Goal: Information Seeking & Learning: Understand process/instructions

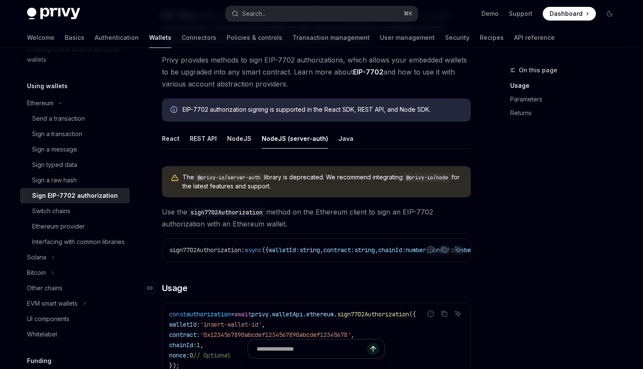
scroll to position [94, 0]
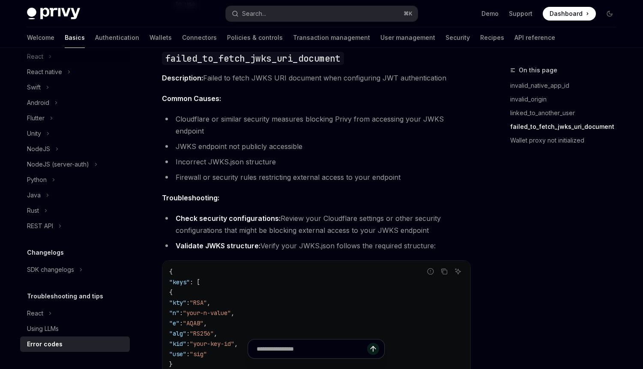
scroll to position [1126, 0]
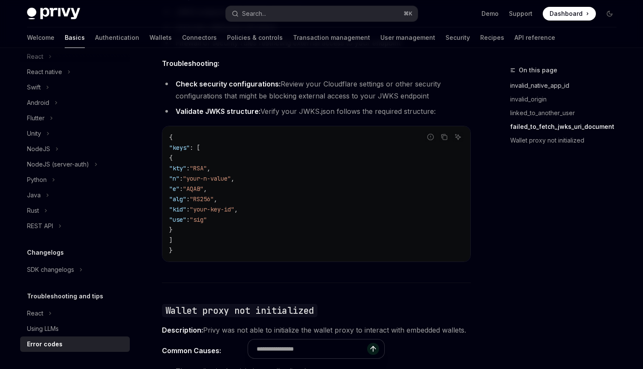
click at [548, 84] on link "invalid_native_app_id" at bounding box center [566, 86] width 113 height 14
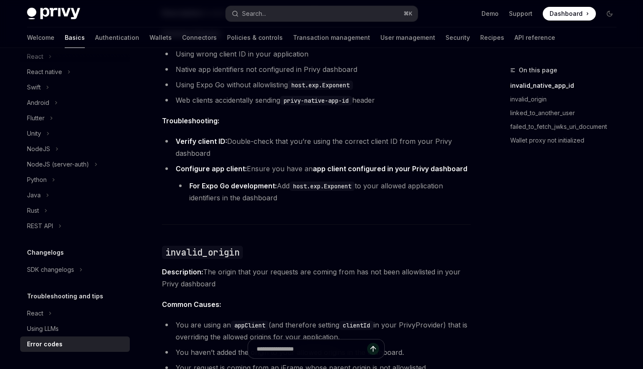
scroll to position [134, 0]
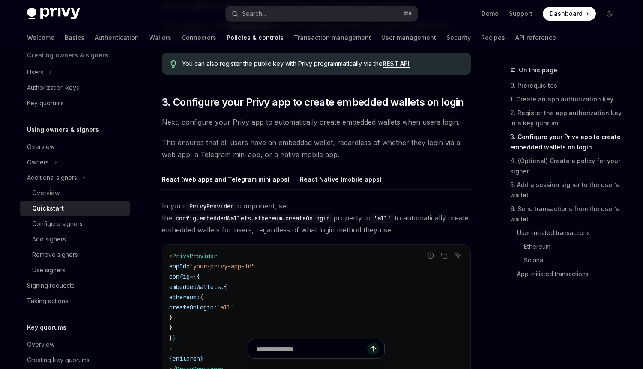
scroll to position [926, 0]
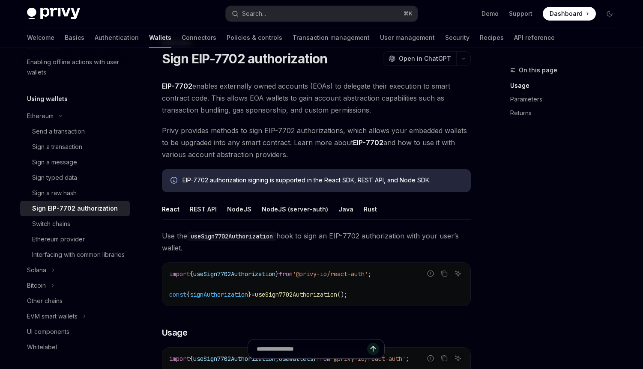
scroll to position [74, 0]
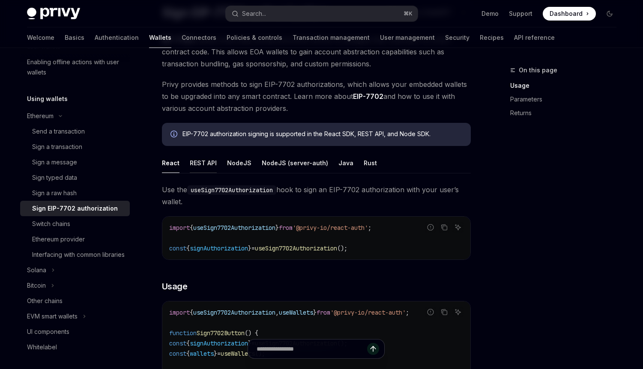
click at [204, 160] on button "REST API" at bounding box center [203, 163] width 27 height 20
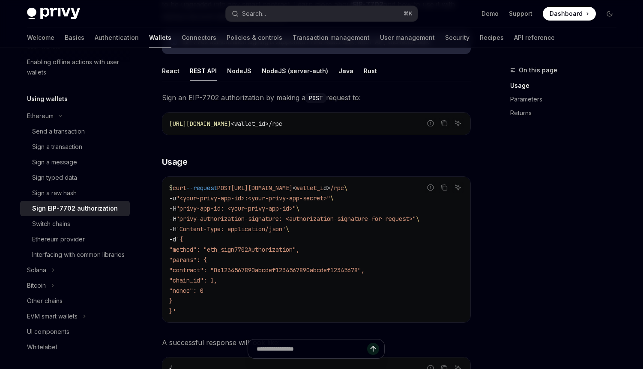
scroll to position [167, 0]
click at [446, 189] on icon "Copy the contents from the code block" at bounding box center [444, 187] width 7 height 7
drag, startPoint x: 183, startPoint y: 218, endPoint x: 287, endPoint y: 215, distance: 104.2
click at [287, 215] on span ""privy-authorization-signature: <authorization-signature-for-request>"" at bounding box center [296, 219] width 240 height 8
copy span "privy-authorization-signature"
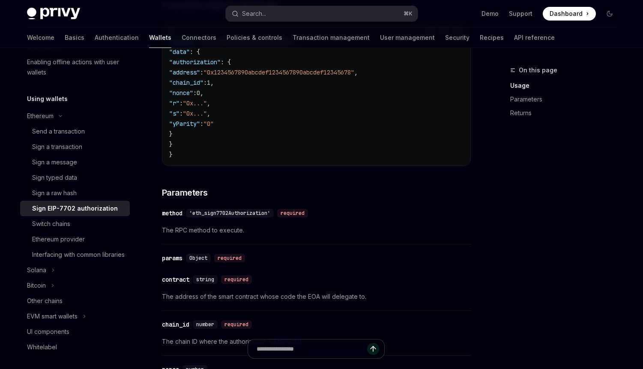
scroll to position [523, 0]
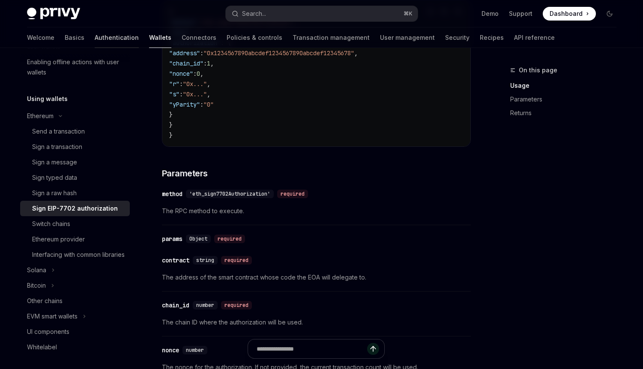
click at [95, 38] on link "Authentication" at bounding box center [117, 37] width 44 height 21
type textarea "*"
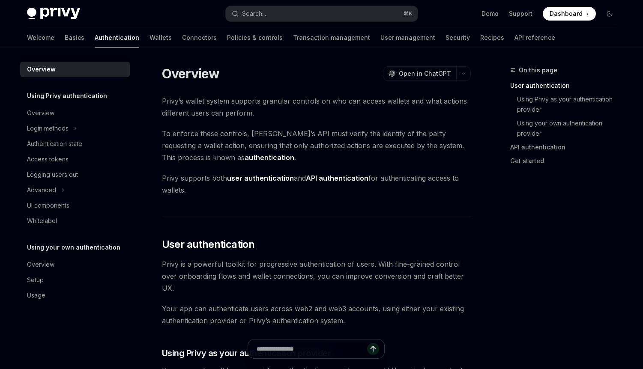
scroll to position [75, 0]
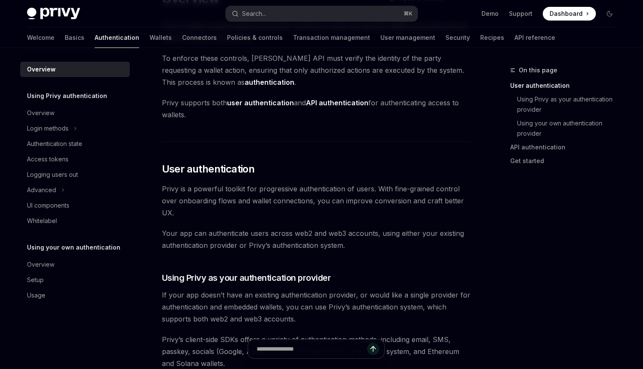
click at [497, 76] on div "On this page User authentication Using Privy as your authentication provider Us…" at bounding box center [558, 120] width 130 height 110
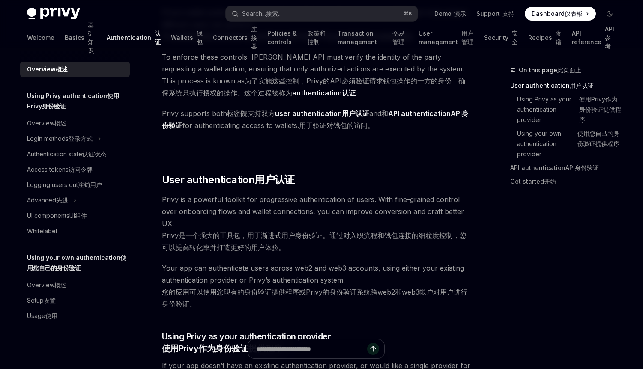
scroll to position [105, 0]
click at [608, 174] on span "仅显示译文" at bounding box center [598, 176] width 37 height 16
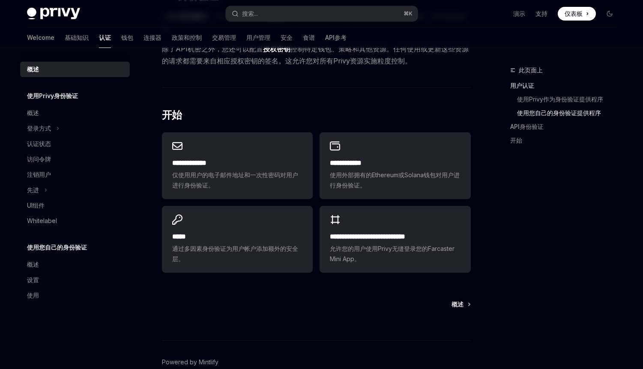
scroll to position [540, 0]
click at [42, 115] on div "Overview 概述" at bounding box center [76, 113] width 98 height 10
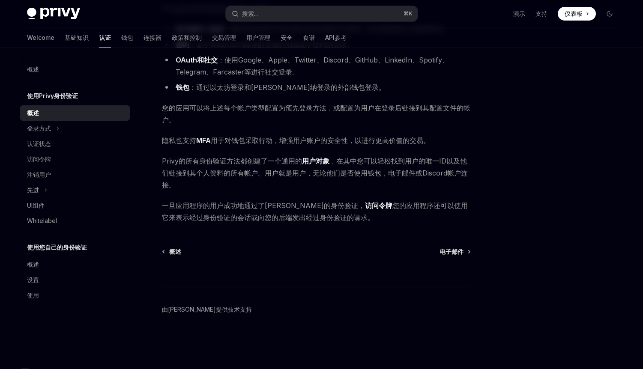
scroll to position [106, 0]
click at [49, 133] on div "Login methods 登录方式" at bounding box center [39, 128] width 24 height 10
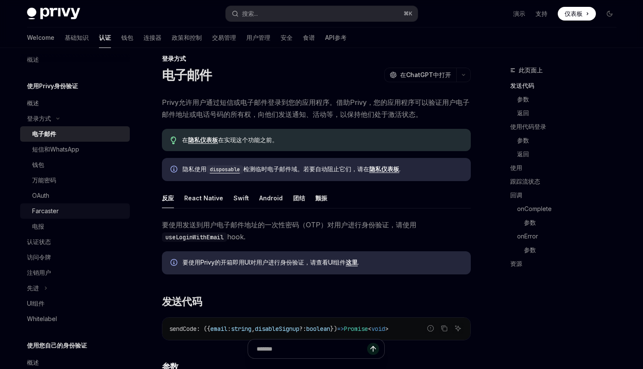
scroll to position [12, 0]
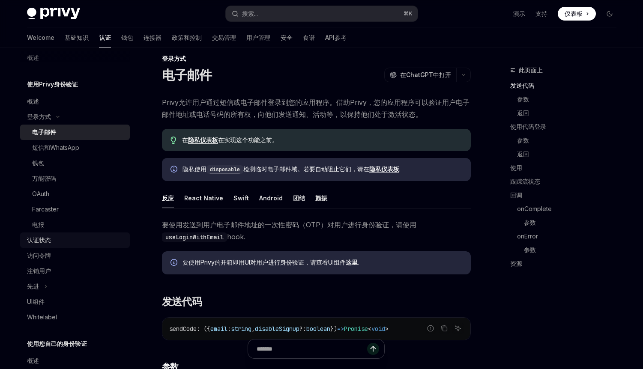
click at [57, 234] on link "Authentication state 认证状态" at bounding box center [75, 240] width 110 height 15
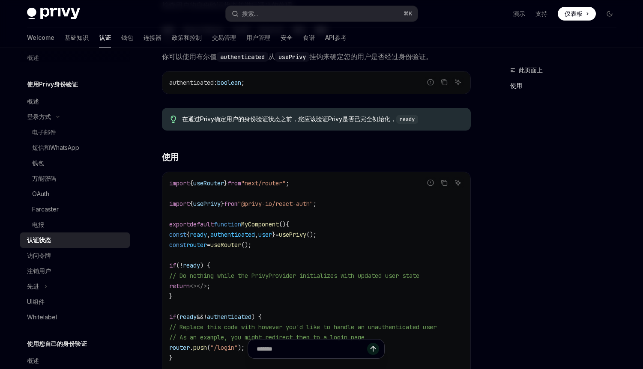
scroll to position [57, 0]
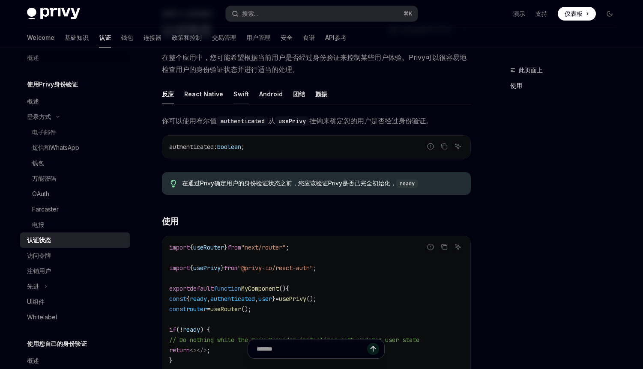
click at [237, 99] on font "Swift" at bounding box center [241, 94] width 15 height 10
type textarea "*"
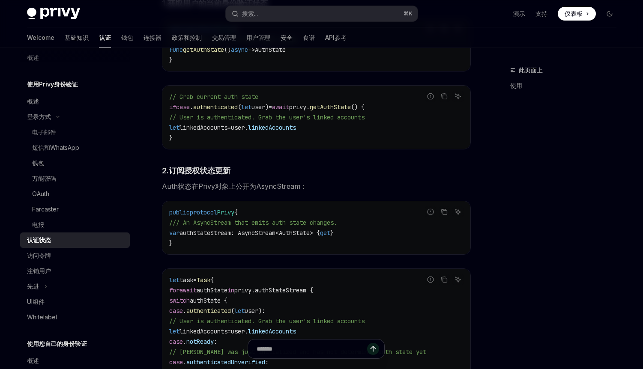
scroll to position [662, 0]
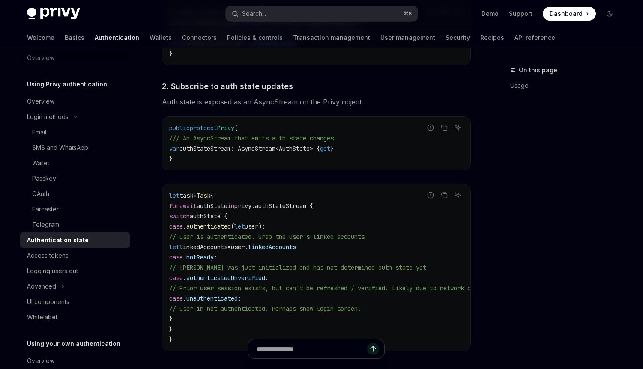
click at [273, 105] on font "Auth state is exposed as an AsyncStream on the Privy object:" at bounding box center [262, 102] width 201 height 9
click at [544, 151] on div "On this page 此页面上 Usage 使用" at bounding box center [558, 217] width 130 height 304
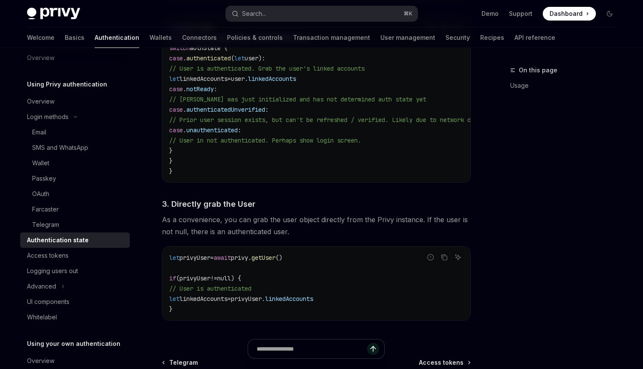
scroll to position [926, 0]
